Goal: Transaction & Acquisition: Purchase product/service

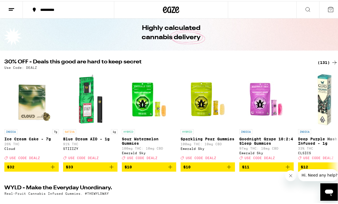
scroll to position [26, 0]
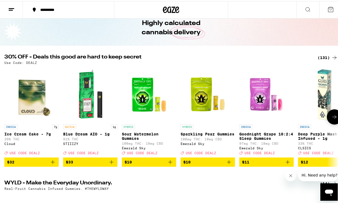
click at [54, 164] on icon "Add to bag" at bounding box center [53, 161] width 7 height 7
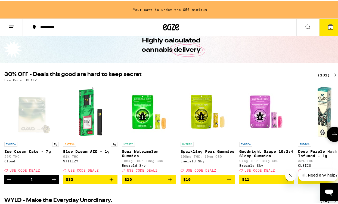
scroll to position [43, 0]
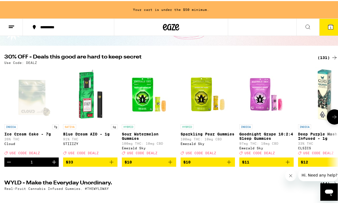
click at [331, 119] on icon at bounding box center [334, 116] width 7 height 7
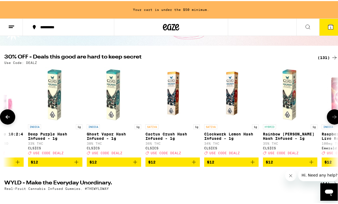
click at [331, 119] on icon at bounding box center [334, 116] width 7 height 7
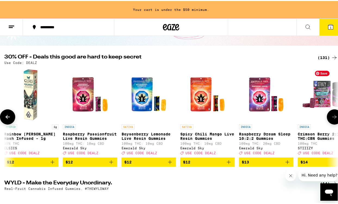
scroll to position [0, 541]
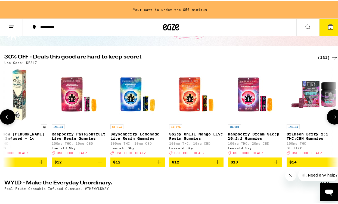
click at [331, 123] on button at bounding box center [334, 115] width 15 height 15
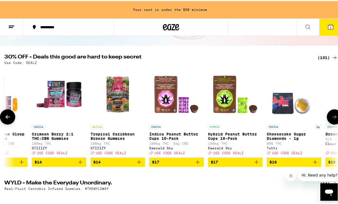
scroll to position [0, 811]
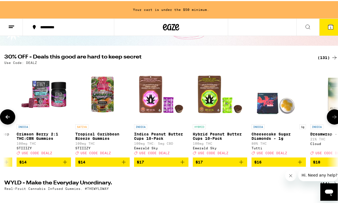
click at [331, 122] on button at bounding box center [334, 115] width 15 height 15
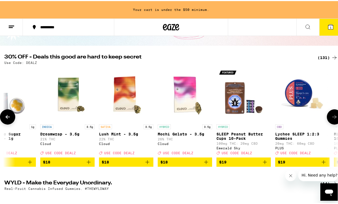
scroll to position [0, 1081]
click at [332, 115] on icon at bounding box center [334, 116] width 7 height 7
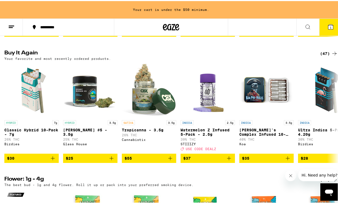
scroll to position [417, 0]
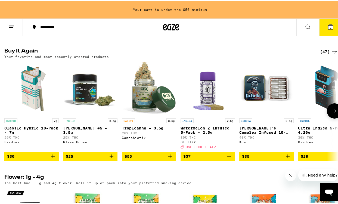
click at [52, 159] on icon "Add to bag" at bounding box center [53, 155] width 7 height 7
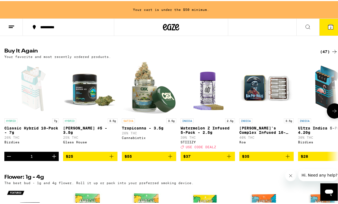
scroll to position [400, 0]
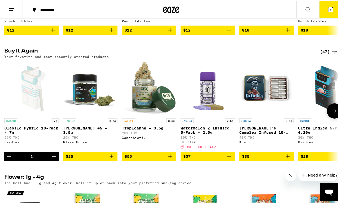
click at [331, 113] on icon at bounding box center [334, 110] width 7 height 7
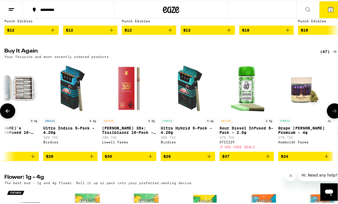
scroll to position [0, 270]
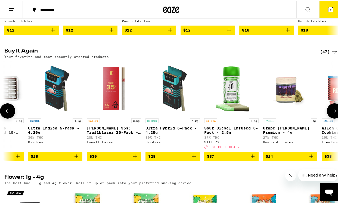
click at [75, 159] on icon "Add to bag" at bounding box center [76, 155] width 7 height 7
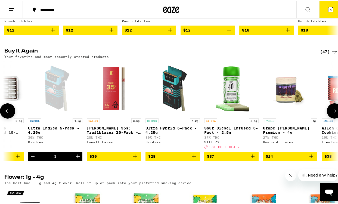
click at [331, 113] on icon at bounding box center [334, 110] width 7 height 7
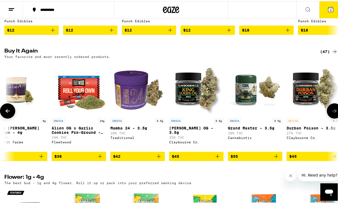
click at [331, 113] on icon at bounding box center [334, 110] width 7 height 7
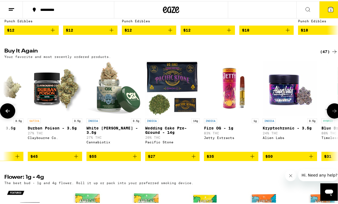
scroll to position [0, 811]
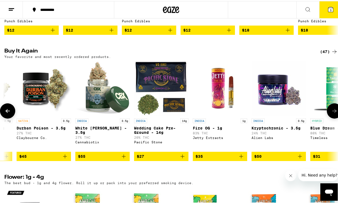
click at [331, 113] on icon at bounding box center [334, 110] width 7 height 7
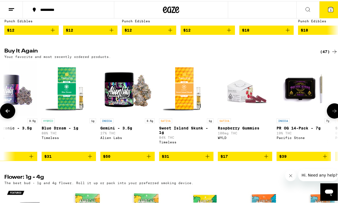
scroll to position [0, 1081]
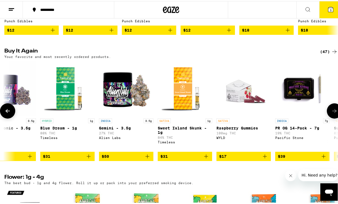
click at [331, 113] on icon at bounding box center [334, 110] width 7 height 7
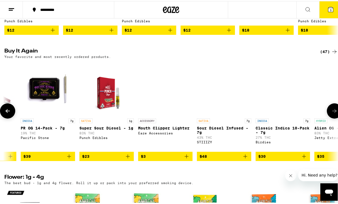
scroll to position [0, 1351]
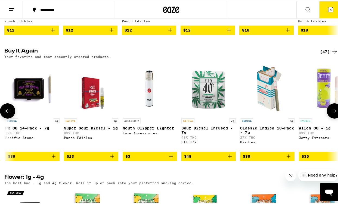
click at [9, 113] on icon at bounding box center [7, 110] width 7 height 7
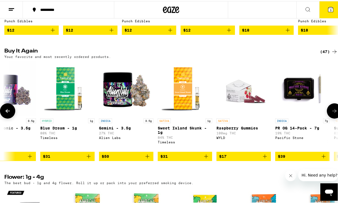
click at [9, 113] on icon at bounding box center [7, 110] width 7 height 7
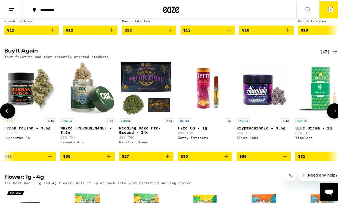
scroll to position [0, 811]
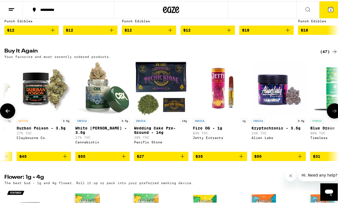
click at [327, 118] on button at bounding box center [334, 109] width 15 height 15
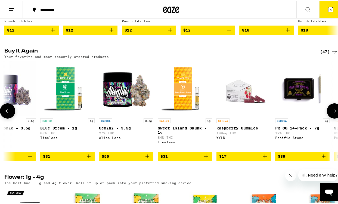
click at [327, 118] on button at bounding box center [334, 109] width 15 height 15
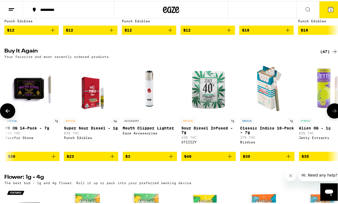
click at [327, 118] on button at bounding box center [334, 109] width 15 height 15
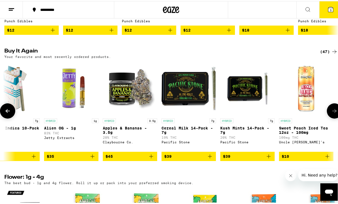
scroll to position [0, 1622]
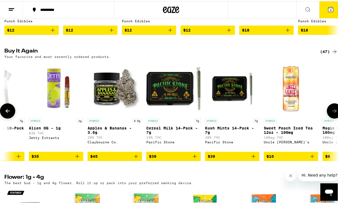
click at [327, 118] on button at bounding box center [334, 109] width 15 height 15
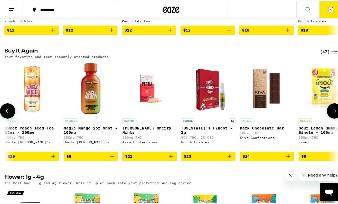
scroll to position [0, 1892]
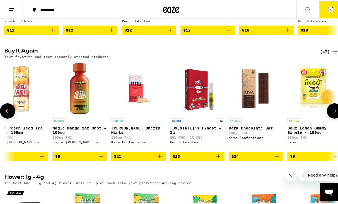
click at [327, 118] on button at bounding box center [334, 109] width 15 height 15
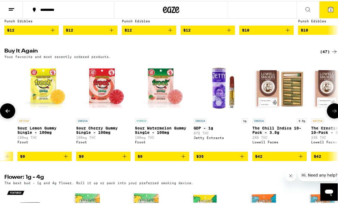
click at [327, 118] on button at bounding box center [334, 109] width 15 height 15
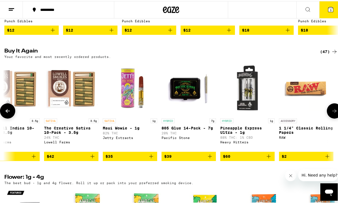
scroll to position [0, 2432]
click at [10, 113] on icon at bounding box center [7, 110] width 7 height 7
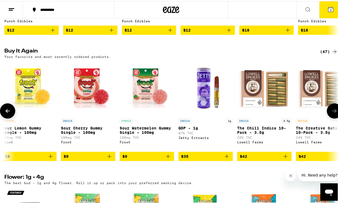
scroll to position [0, 2162]
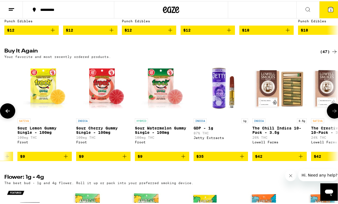
click at [9, 113] on icon at bounding box center [7, 110] width 7 height 7
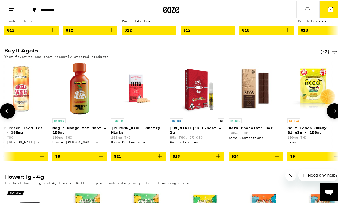
click at [9, 113] on icon at bounding box center [7, 110] width 7 height 7
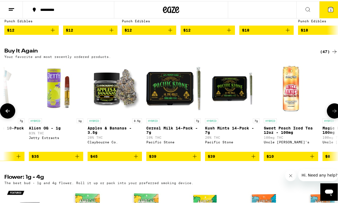
click at [9, 113] on icon at bounding box center [7, 110] width 7 height 7
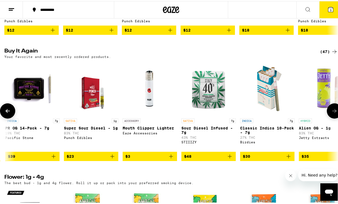
click at [9, 113] on icon at bounding box center [7, 110] width 7 height 7
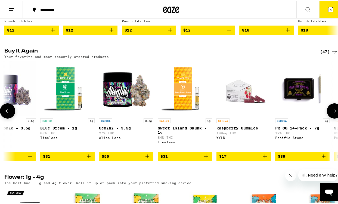
click at [9, 113] on icon at bounding box center [7, 110] width 7 height 7
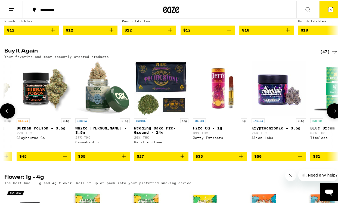
click at [9, 113] on icon at bounding box center [7, 110] width 7 height 7
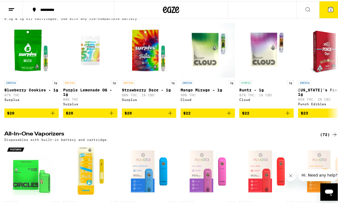
scroll to position [803, 0]
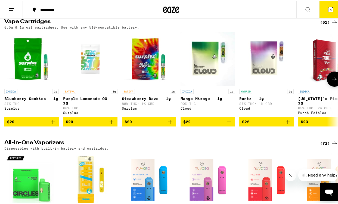
click at [331, 81] on icon at bounding box center [334, 78] width 7 height 7
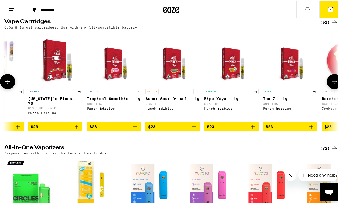
click at [331, 84] on icon at bounding box center [334, 80] width 7 height 7
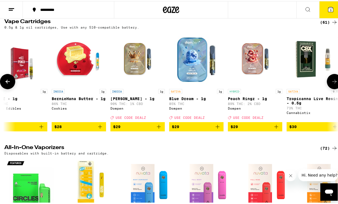
click at [331, 84] on icon at bounding box center [334, 80] width 7 height 7
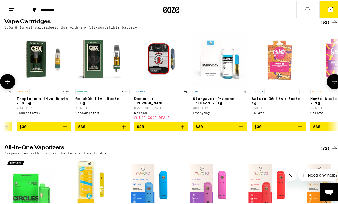
click at [331, 84] on icon at bounding box center [334, 80] width 7 height 7
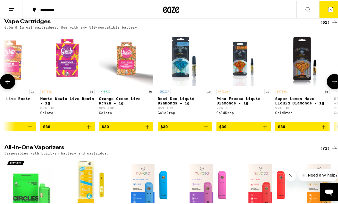
click at [331, 84] on icon at bounding box center [334, 80] width 7 height 7
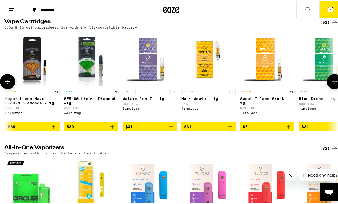
click at [331, 84] on icon at bounding box center [334, 80] width 7 height 7
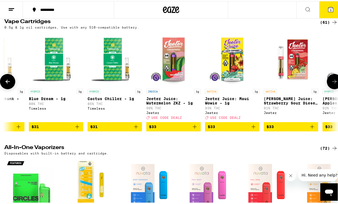
click at [331, 84] on icon at bounding box center [334, 80] width 7 height 7
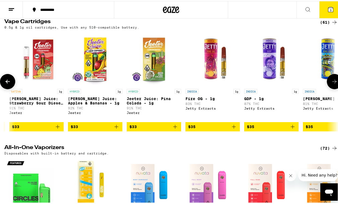
scroll to position [0, 1892]
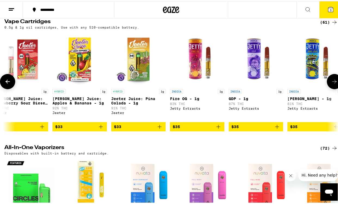
click at [276, 129] on icon "Add to bag" at bounding box center [277, 125] width 7 height 7
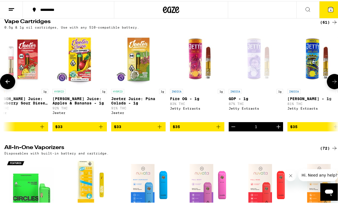
click at [333, 84] on icon at bounding box center [334, 80] width 7 height 7
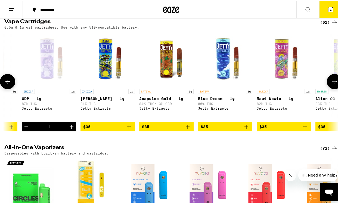
scroll to position [0, 2162]
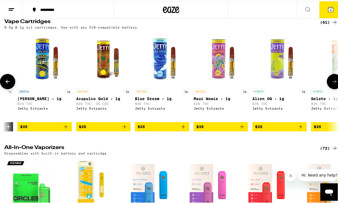
click at [332, 84] on icon at bounding box center [334, 80] width 7 height 7
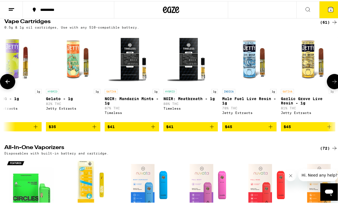
scroll to position [0, 2432]
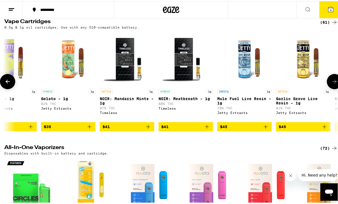
click at [331, 84] on icon at bounding box center [334, 80] width 7 height 7
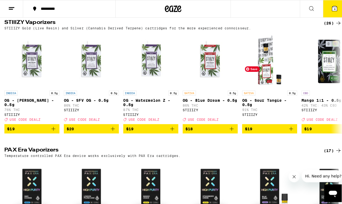
scroll to position [1124, 0]
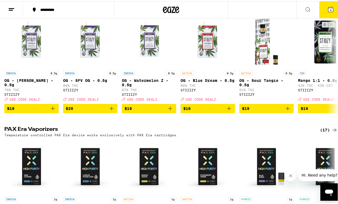
click at [328, 9] on icon at bounding box center [331, 8] width 7 height 7
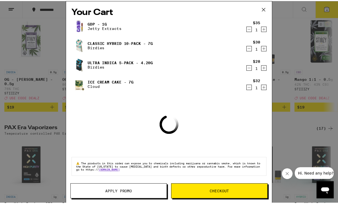
scroll to position [1068, 0]
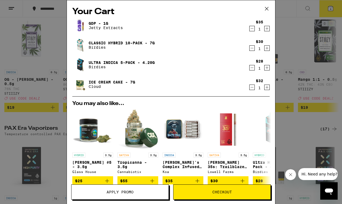
click at [35, 123] on div "Your Cart GDP - 1g Jetty Extracts $35 1 Classic Hybrid 10-Pack - 7g Birdies $30…" at bounding box center [171, 102] width 342 height 204
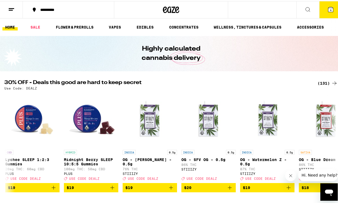
click at [323, 11] on button "4" at bounding box center [331, 8] width 23 height 17
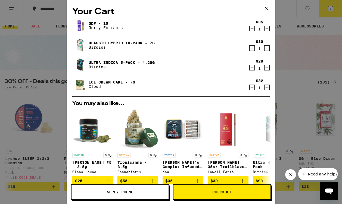
click at [136, 187] on button "Apply Promo" at bounding box center [120, 192] width 98 height 15
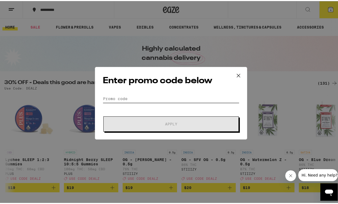
click at [138, 96] on input "Promo Code" at bounding box center [171, 98] width 137 height 8
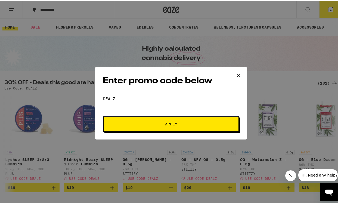
type input "dealz"
click at [166, 124] on span "Apply" at bounding box center [171, 123] width 12 height 4
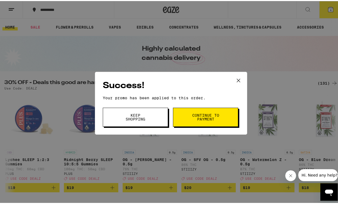
click at [197, 116] on span "Continue to payment" at bounding box center [206, 116] width 28 height 8
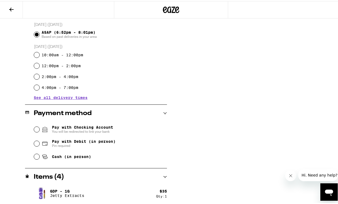
scroll to position [188, 0]
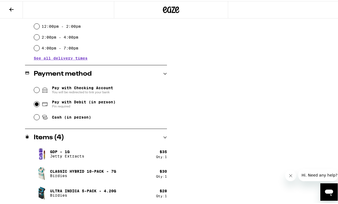
click at [36, 103] on input "Pay with Debit (in person) Pin required" at bounding box center [36, 102] width 5 height 5
radio input "true"
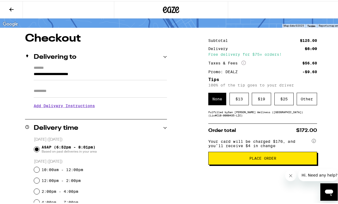
scroll to position [44, 0]
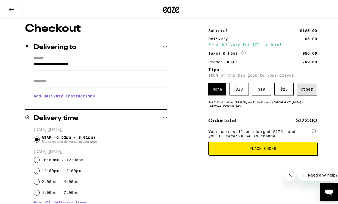
click at [309, 90] on div "Other" at bounding box center [307, 88] width 20 height 13
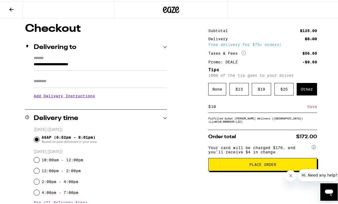
type input "10"
click at [231, 170] on button "Place Order" at bounding box center [262, 163] width 109 height 13
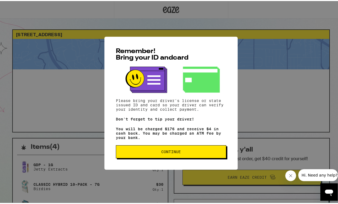
click at [161, 151] on span "Continue" at bounding box center [171, 151] width 20 height 4
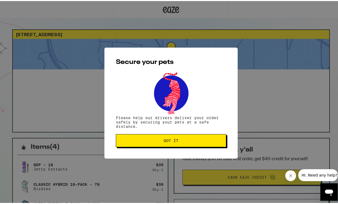
click at [164, 140] on span "Got it" at bounding box center [171, 140] width 15 height 4
